Goal: Information Seeking & Learning: Learn about a topic

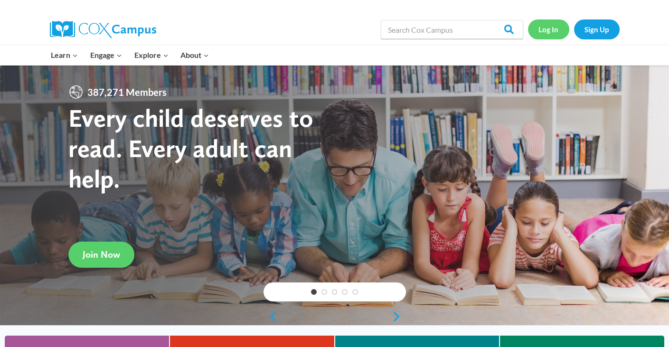
click at [540, 21] on link "Log In" at bounding box center [548, 28] width 41 height 19
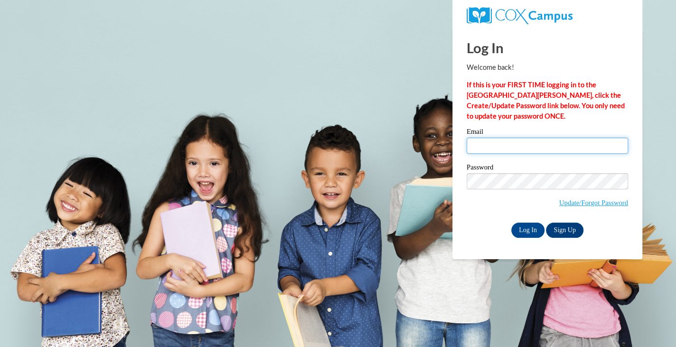
type input "ctadrzak@daltonstate.edu"
click at [514, 226] on input "Log In" at bounding box center [527, 230] width 33 height 15
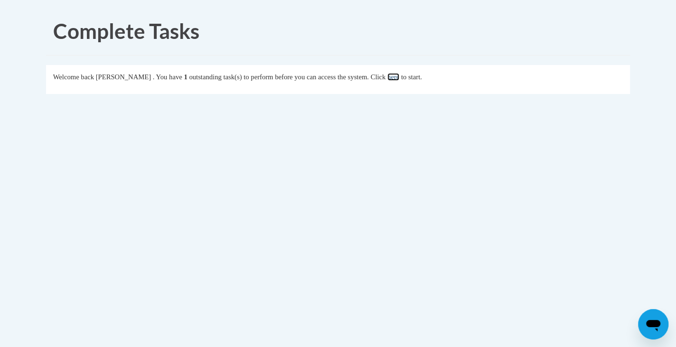
click at [399, 78] on link "here" at bounding box center [393, 77] width 12 height 8
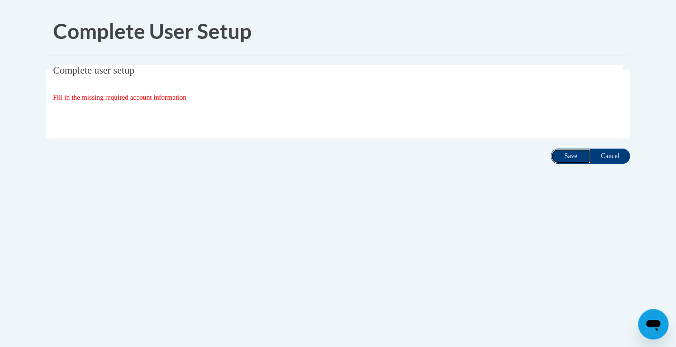
click at [562, 159] on input "Save" at bounding box center [570, 156] width 40 height 15
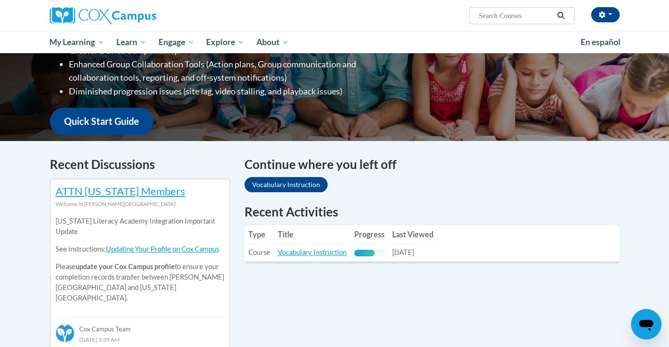
scroll to position [195, 0]
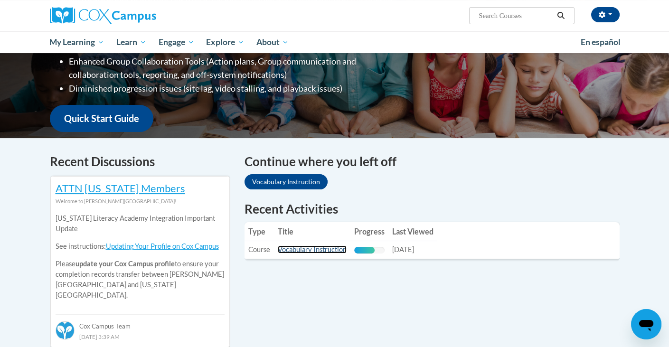
click at [309, 247] on link "Vocabulary Instruction" at bounding box center [312, 249] width 69 height 8
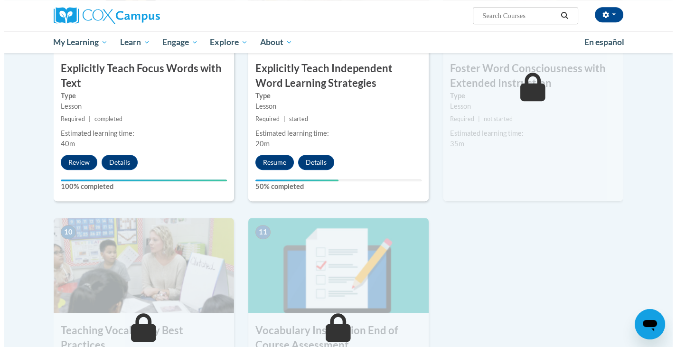
scroll to position [801, 0]
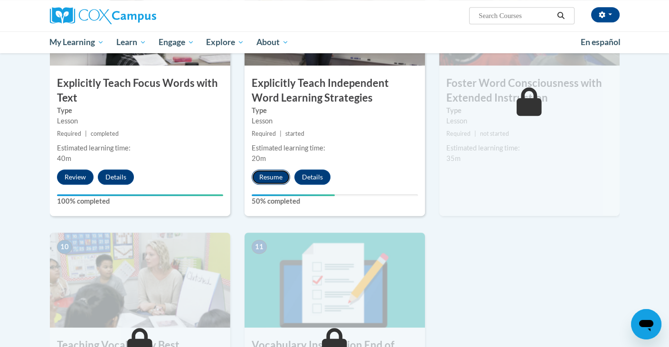
click at [276, 173] on button "Resume" at bounding box center [271, 176] width 38 height 15
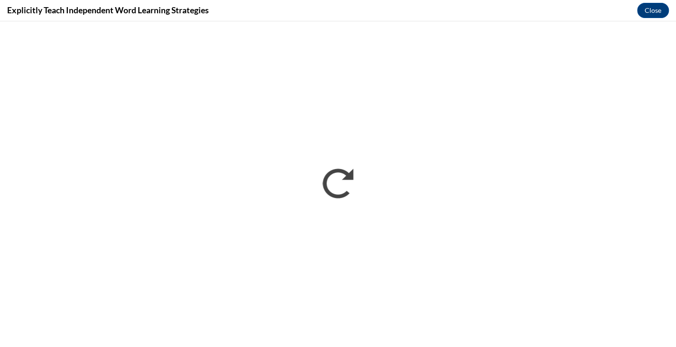
scroll to position [0, 0]
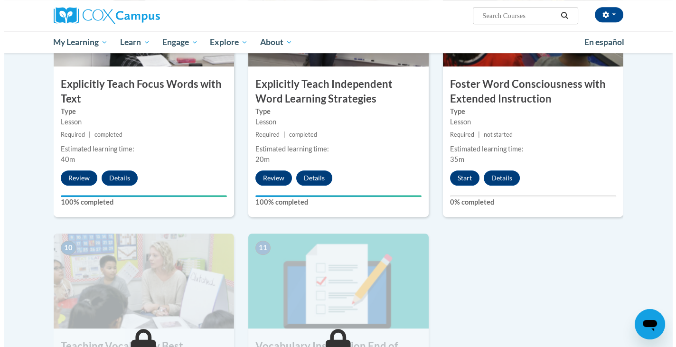
scroll to position [801, 0]
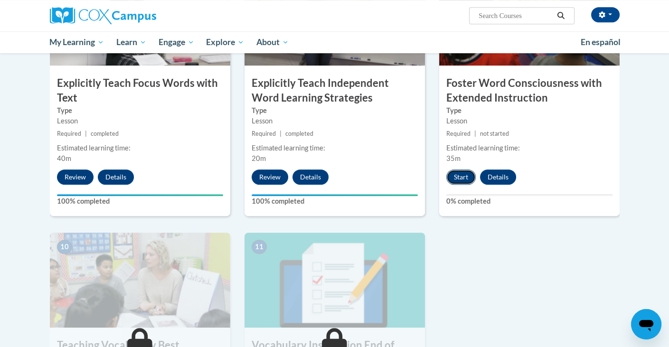
click at [455, 173] on button "Start" at bounding box center [460, 176] width 29 height 15
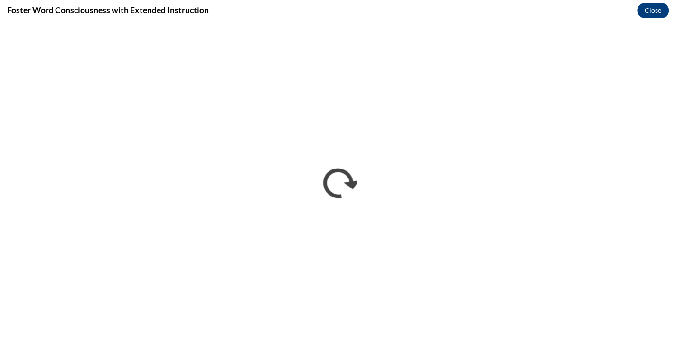
scroll to position [0, 0]
